Goal: Transaction & Acquisition: Purchase product/service

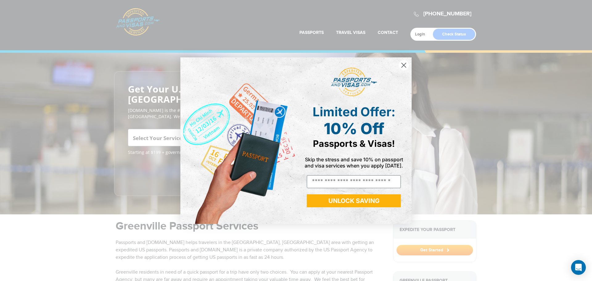
drag, startPoint x: 404, startPoint y: 67, endPoint x: 403, endPoint y: 70, distance: 3.2
click at [404, 67] on circle "Close dialog" at bounding box center [403, 65] width 10 height 10
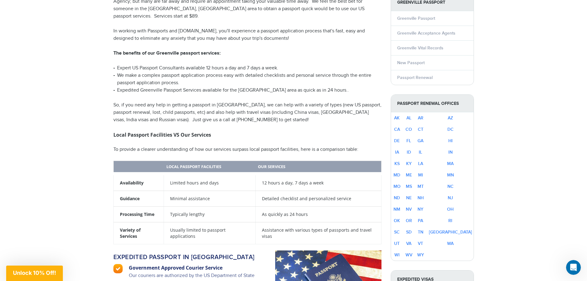
scroll to position [277, 0]
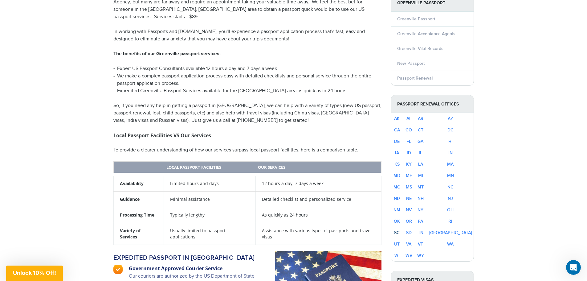
click at [400, 230] on link "SC" at bounding box center [397, 232] width 6 height 5
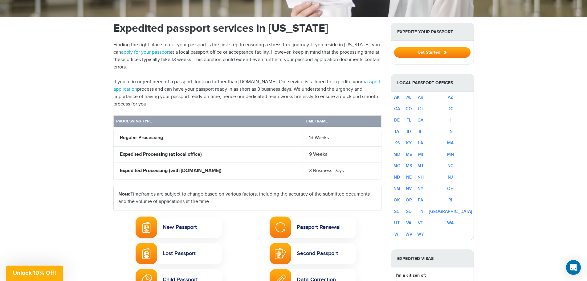
scroll to position [216, 0]
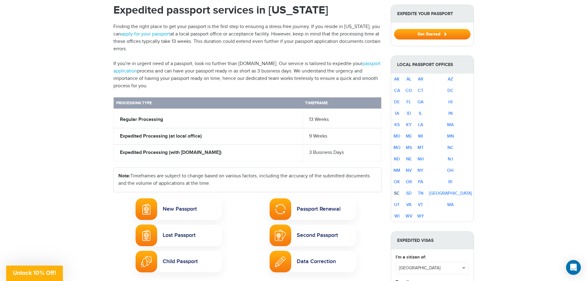
click at [399, 194] on link "SC" at bounding box center [397, 192] width 6 height 5
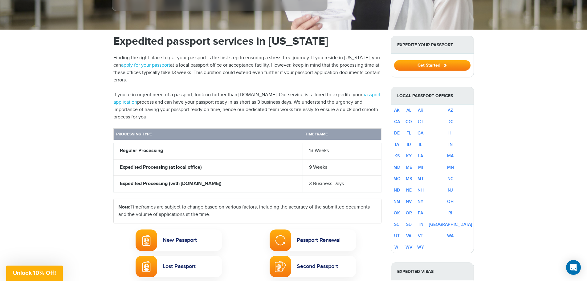
scroll to position [185, 0]
click at [183, 184] on strong "Expedited Processing (with Passportsandvisas.com)" at bounding box center [171, 183] width 102 height 6
click at [250, 177] on td "Expedited Processing (with Passportsandvisas.com)" at bounding box center [207, 183] width 189 height 17
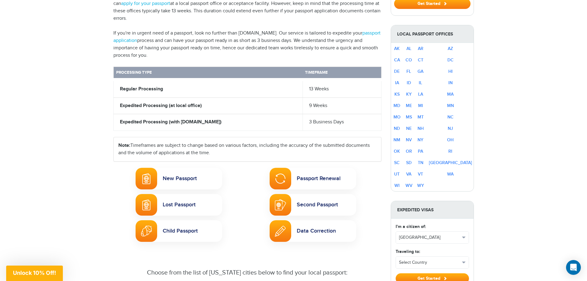
scroll to position [247, 0]
click at [335, 179] on link "Passport Renewal" at bounding box center [313, 178] width 87 height 22
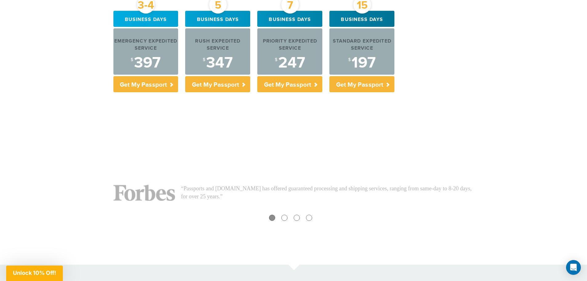
scroll to position [185, 0]
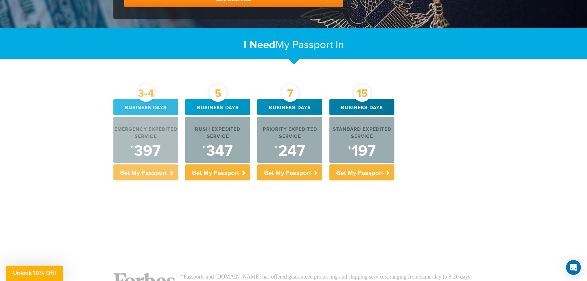
click at [150, 170] on p "Get My Passport" at bounding box center [145, 172] width 65 height 16
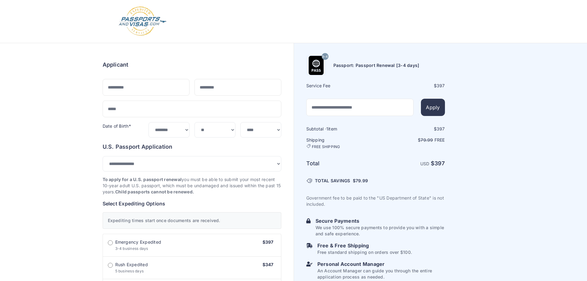
select select "*******"
